Goal: Task Accomplishment & Management: Use online tool/utility

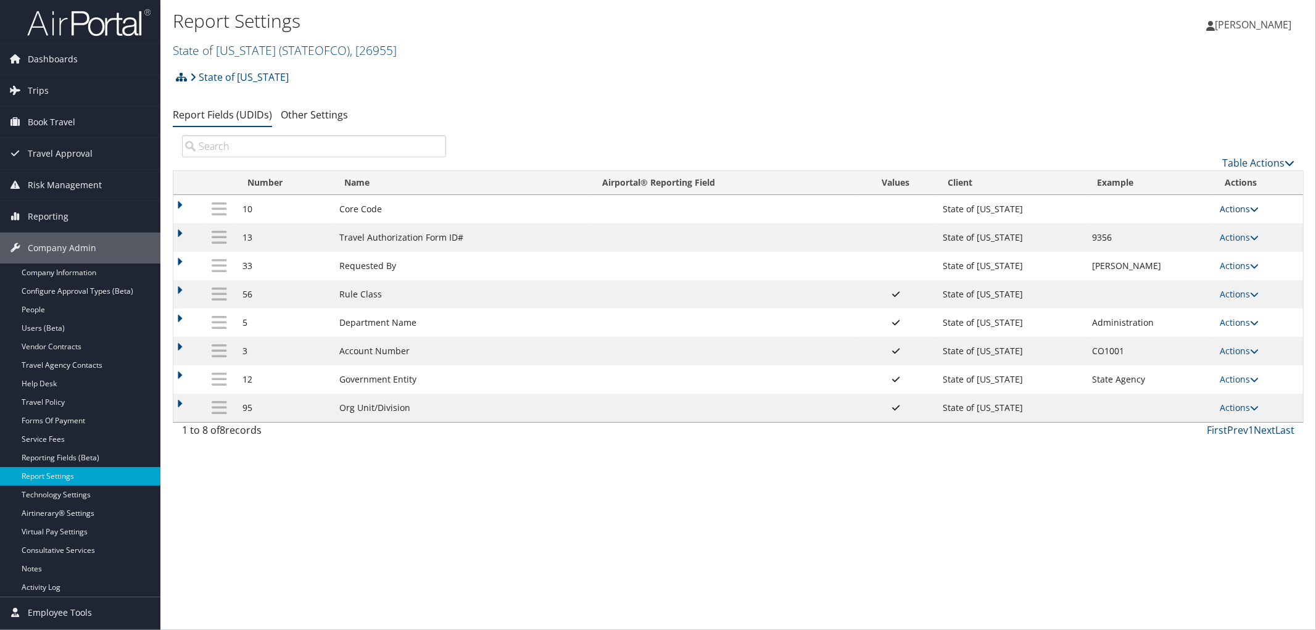
click at [1230, 207] on link "Actions" at bounding box center [1239, 209] width 39 height 12
click at [1199, 225] on link "Update Report Field Values" at bounding box center [1191, 228] width 133 height 21
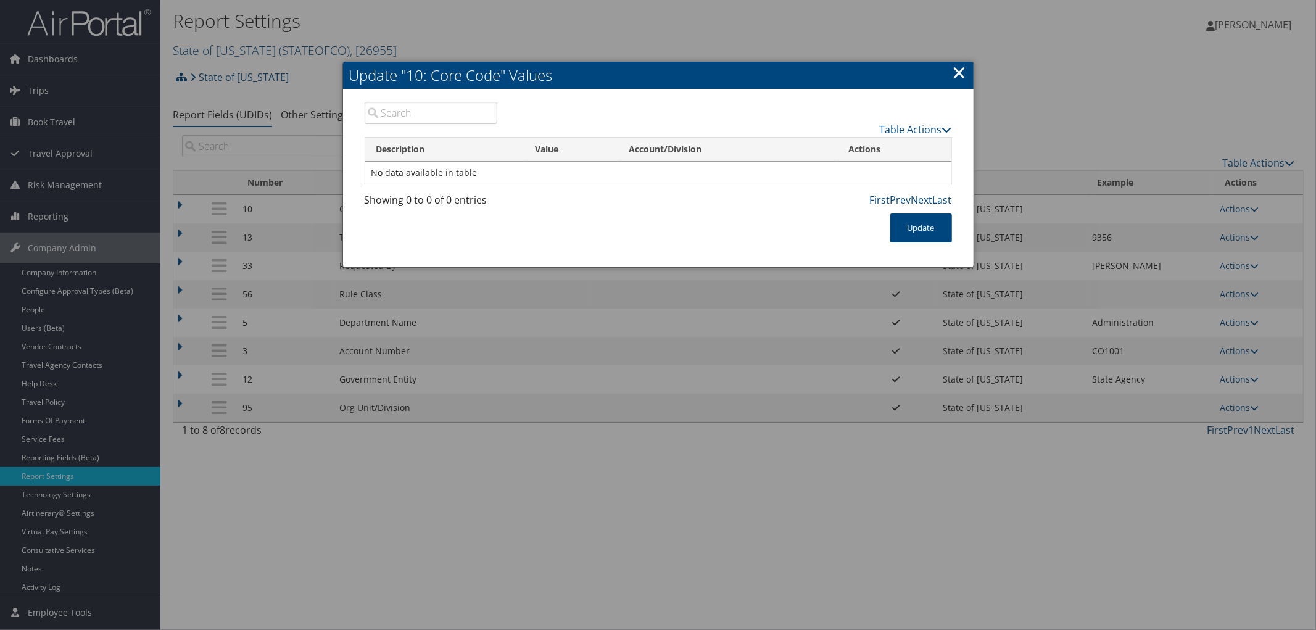
click at [689, 611] on div at bounding box center [658, 315] width 1316 height 630
click at [959, 67] on link "×" at bounding box center [960, 72] width 14 height 25
